Goal: Find specific page/section: Find specific page/section

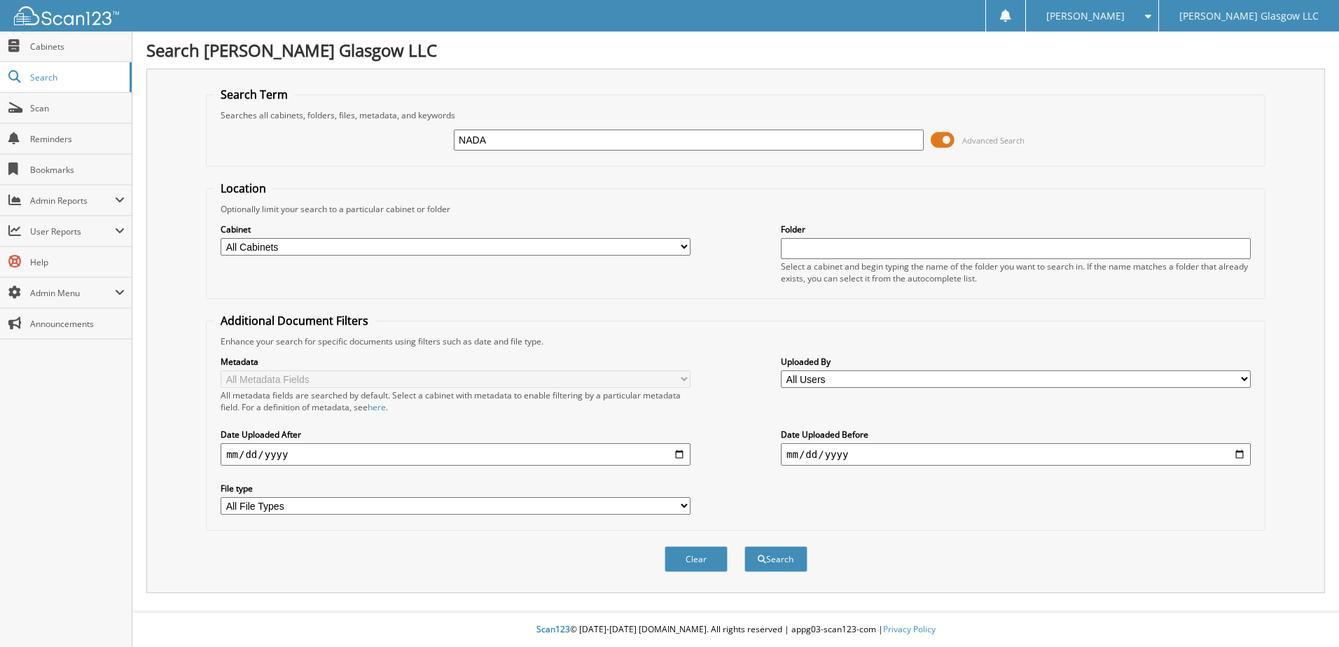
type input "NADA"
click at [744, 546] on button "Search" at bounding box center [775, 559] width 63 height 26
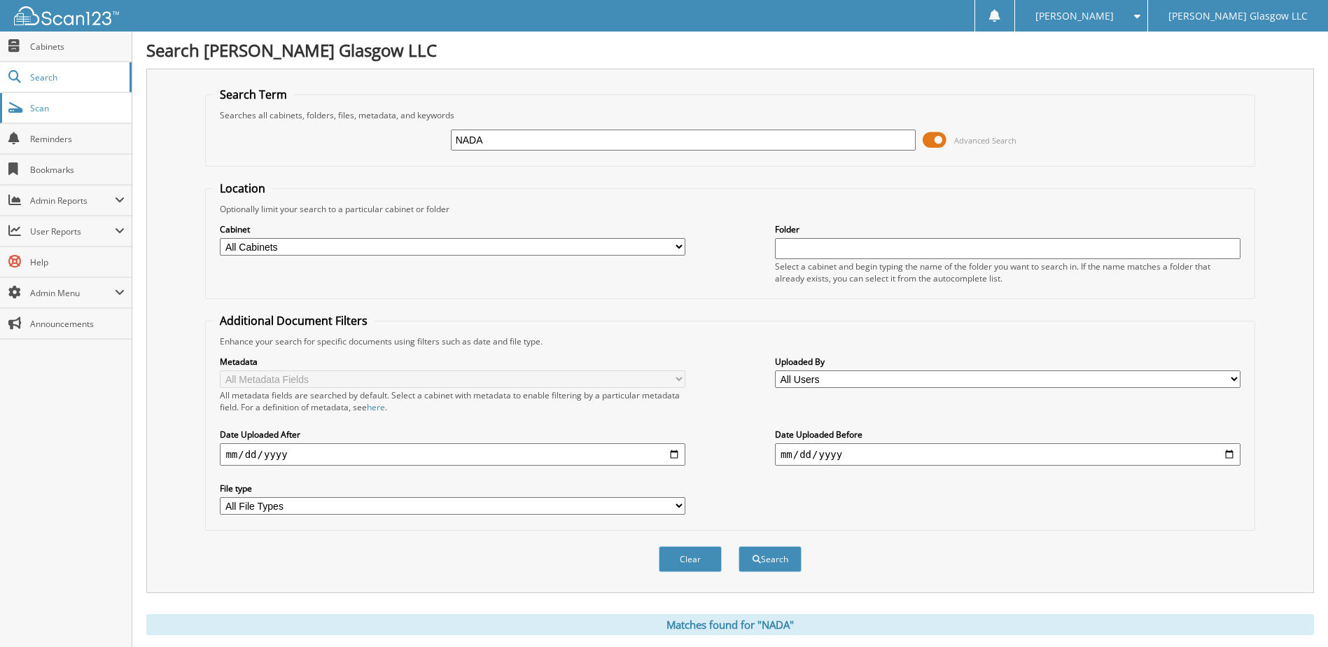
click at [50, 101] on link "Scan" at bounding box center [66, 108] width 132 height 30
